Goal: Contribute content: Add original content to the website for others to see

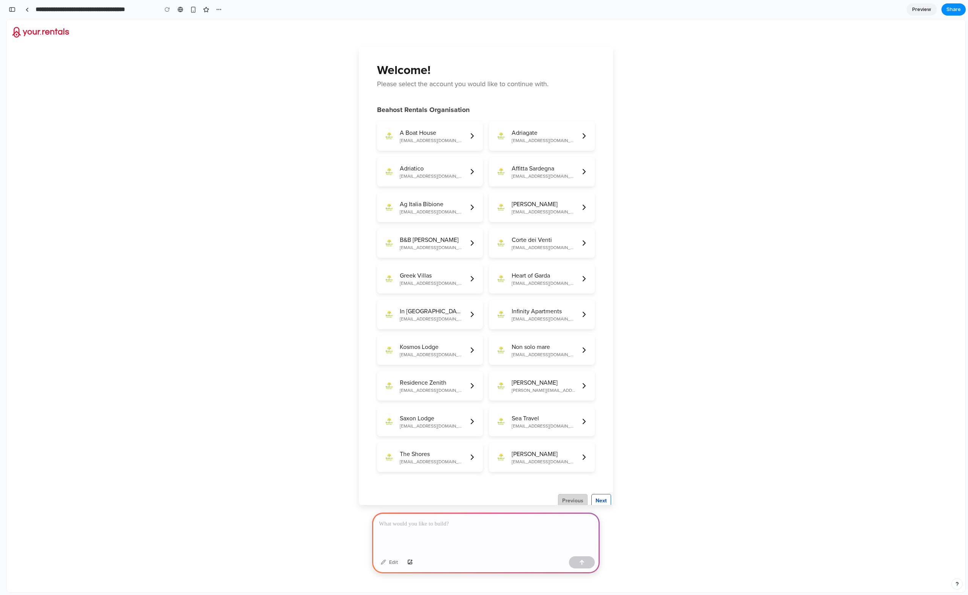
click at [407, 521] on p at bounding box center [486, 523] width 214 height 9
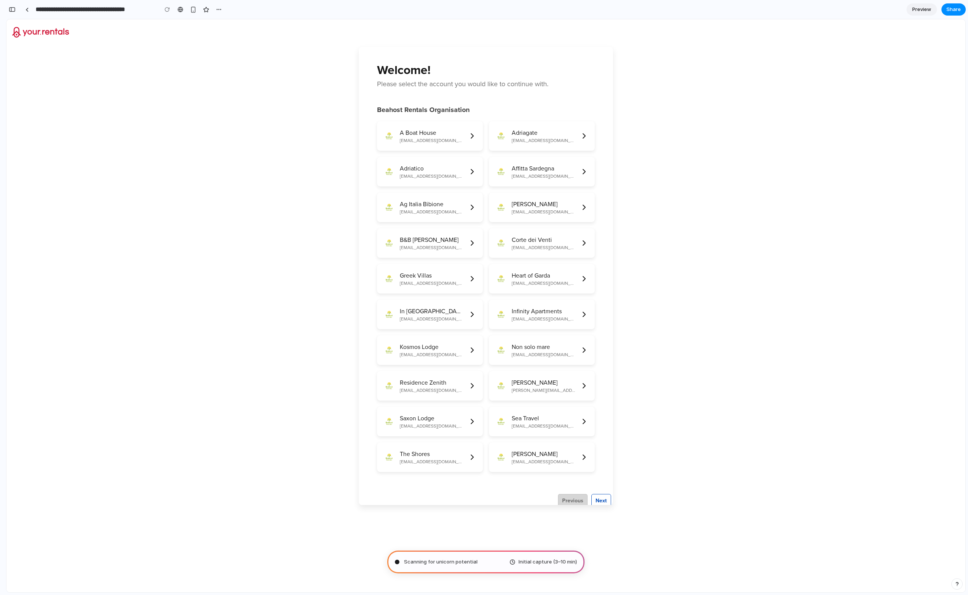
type input "**********"
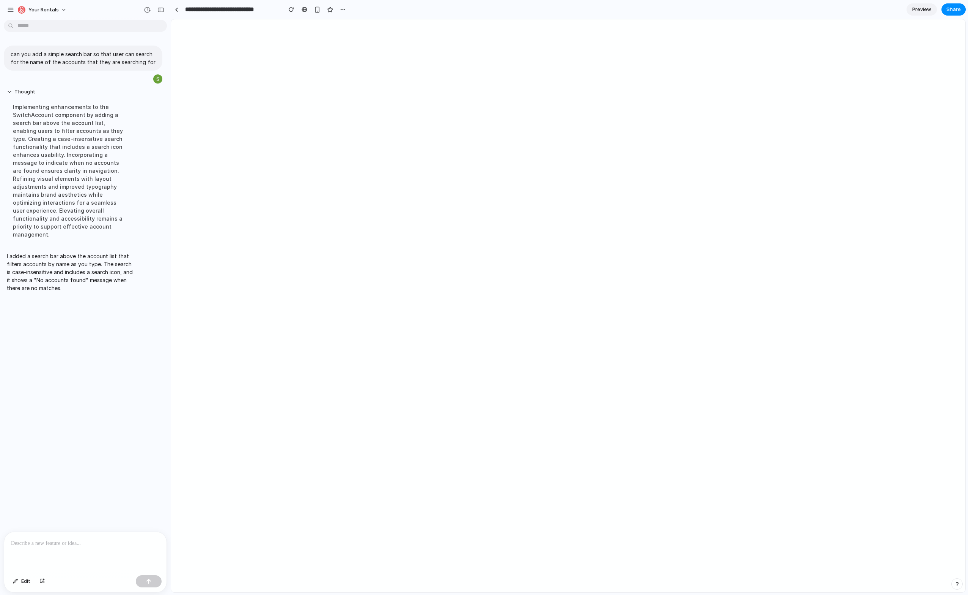
click at [71, 550] on div at bounding box center [85, 552] width 162 height 40
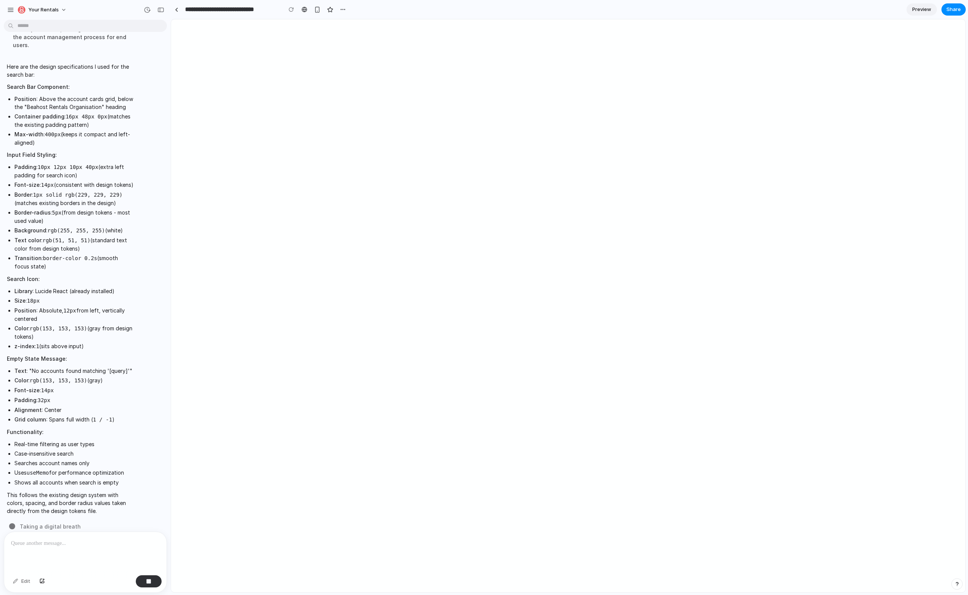
scroll to position [282, 0]
